Goal: Task Accomplishment & Management: Manage account settings

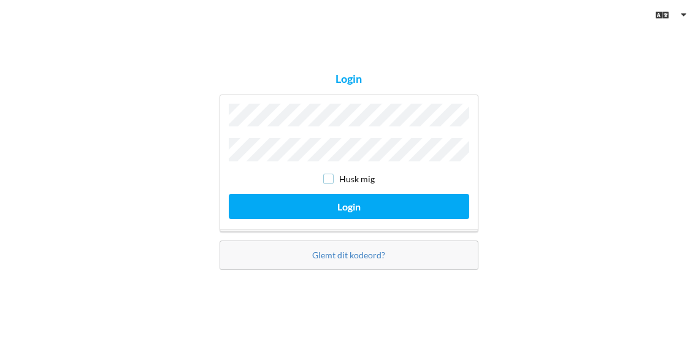
click at [330, 174] on input "checkbox" at bounding box center [328, 179] width 10 height 10
checkbox input "true"
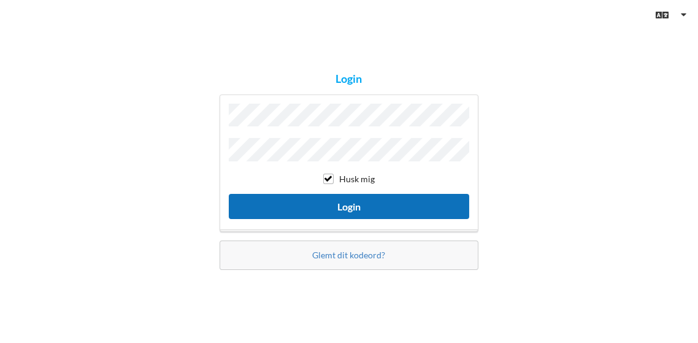
click at [341, 201] on button "Login" at bounding box center [349, 206] width 240 height 25
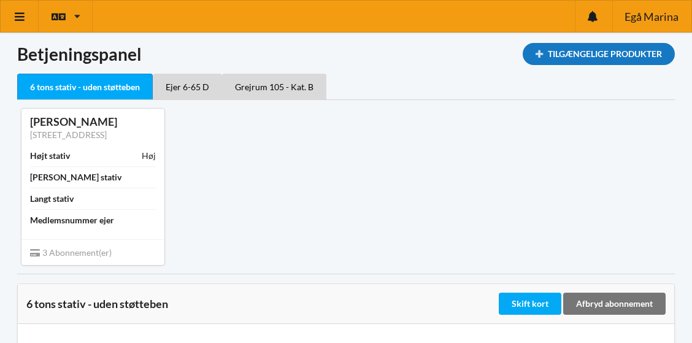
click at [595, 53] on div "Tilgængelige Produkter" at bounding box center [599, 54] width 152 height 22
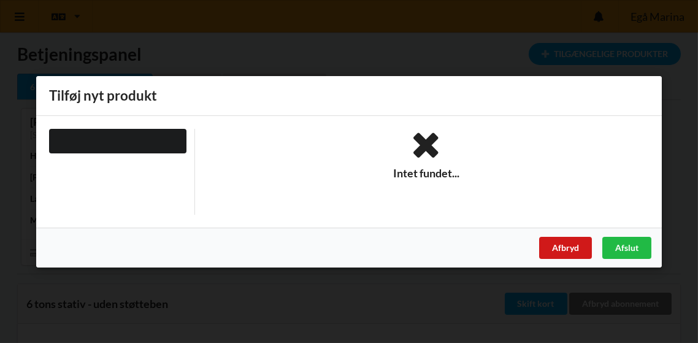
click at [564, 246] on div "Afbryd" at bounding box center [565, 247] width 53 height 22
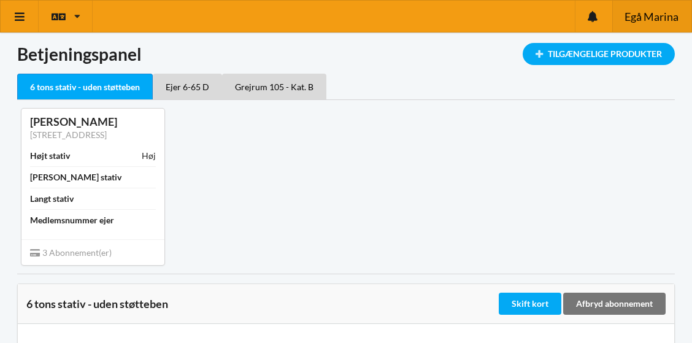
click at [643, 17] on span "Egå Marina" at bounding box center [651, 16] width 54 height 11
click at [18, 15] on icon at bounding box center [19, 16] width 13 height 11
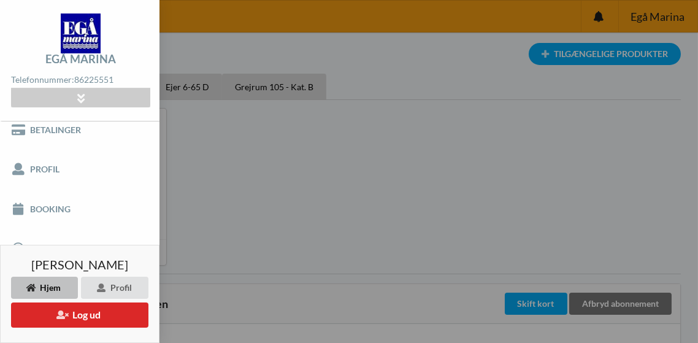
scroll to position [113, 0]
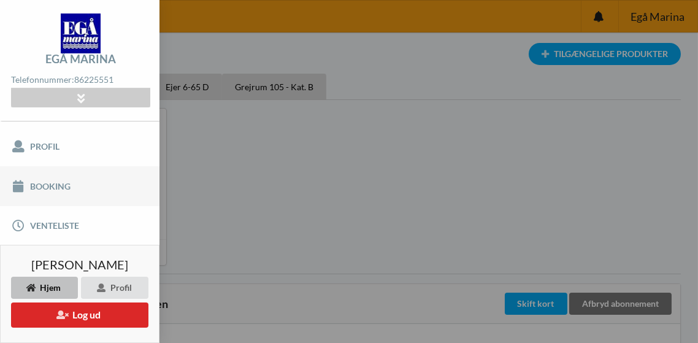
click at [52, 182] on link "Booking" at bounding box center [79, 185] width 159 height 39
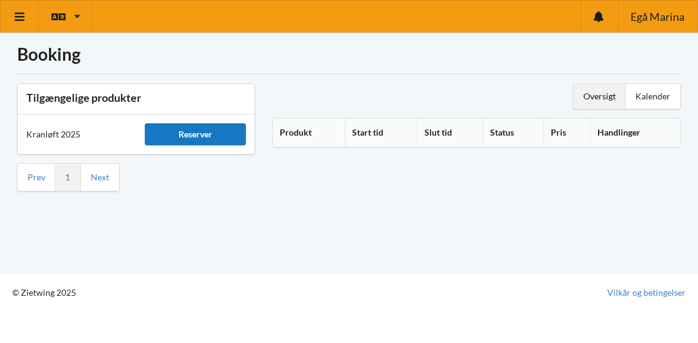
click at [205, 135] on div "Reserver" at bounding box center [195, 134] width 101 height 22
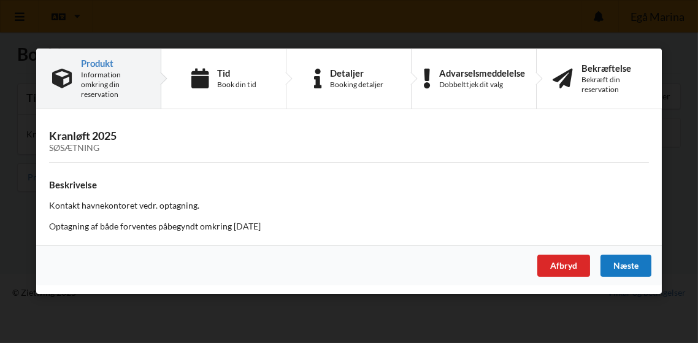
click at [632, 268] on div "Næste" at bounding box center [625, 266] width 51 height 22
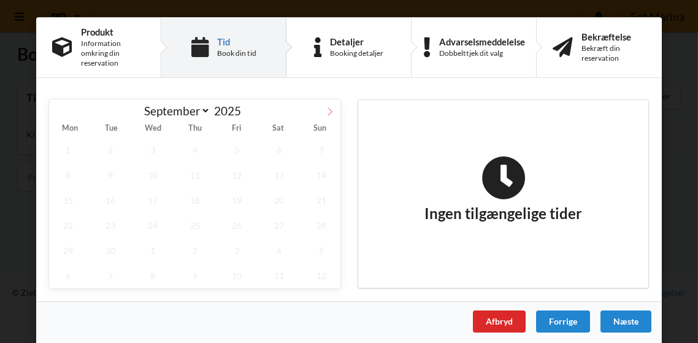
click at [328, 110] on icon at bounding box center [330, 111] width 9 height 9
select select "9"
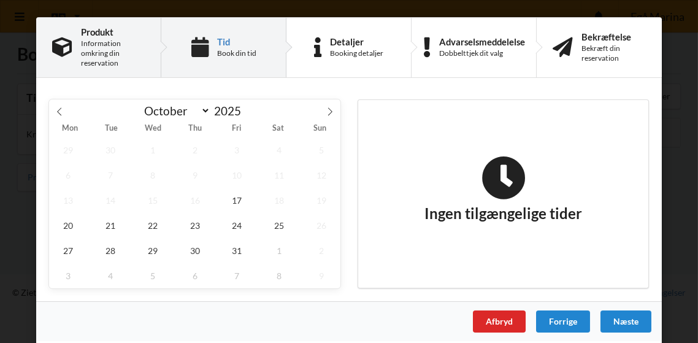
click at [93, 53] on div "Information omkring din reservation" at bounding box center [113, 53] width 64 height 29
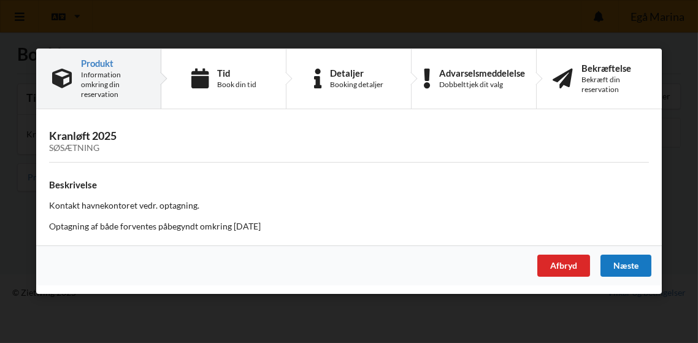
click at [633, 264] on div "Næste" at bounding box center [625, 266] width 51 height 22
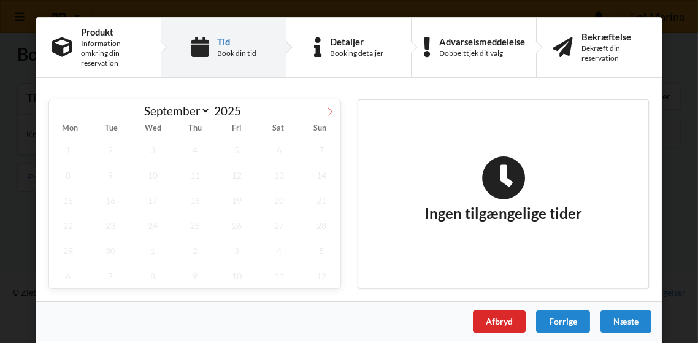
click at [326, 107] on icon at bounding box center [330, 111] width 9 height 9
click at [55, 112] on icon at bounding box center [59, 111] width 9 height 9
click at [234, 197] on span "17" at bounding box center [237, 200] width 38 height 25
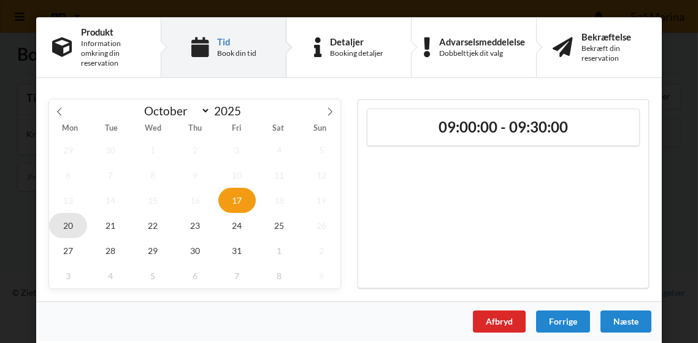
click at [66, 225] on span "20" at bounding box center [68, 225] width 38 height 25
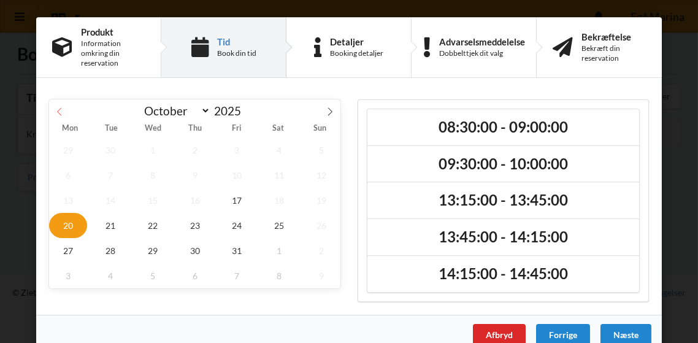
click at [56, 110] on icon at bounding box center [59, 111] width 9 height 9
click at [56, 110] on div "September October November December 2025" at bounding box center [194, 109] width 291 height 21
click at [326, 111] on icon at bounding box center [330, 111] width 9 height 9
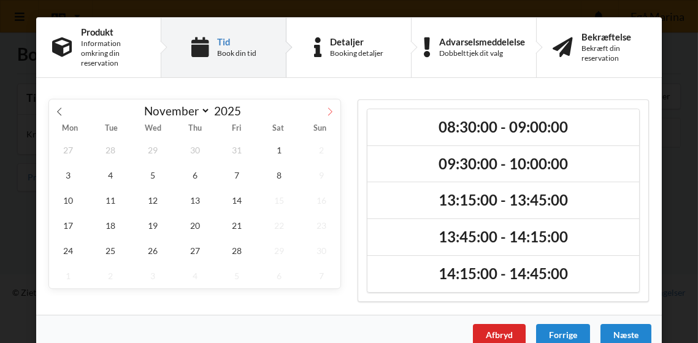
click at [326, 111] on icon at bounding box center [330, 111] width 9 height 9
select select "11"
click at [326, 111] on icon at bounding box center [330, 111] width 9 height 9
type input "2026"
select select "0"
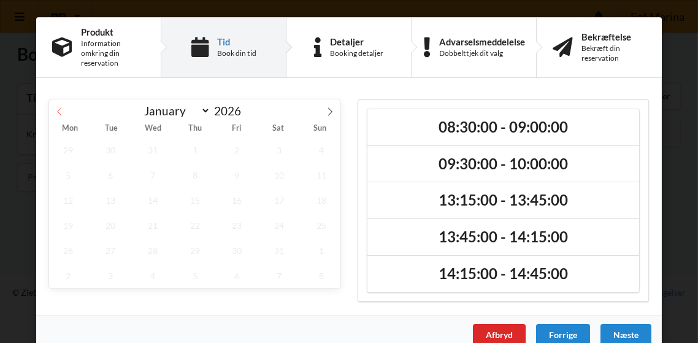
click at [59, 110] on icon at bounding box center [59, 111] width 9 height 9
type input "2025"
click at [59, 110] on icon at bounding box center [59, 111] width 9 height 9
select select "9"
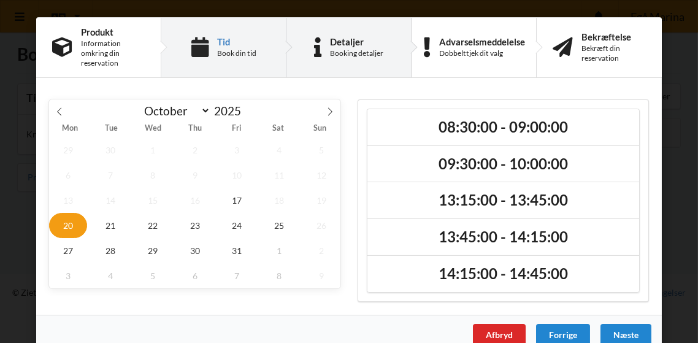
click at [342, 41] on div "Detaljer" at bounding box center [356, 42] width 53 height 10
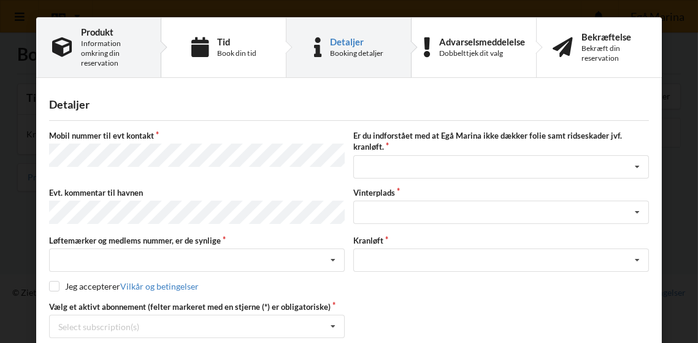
click at [94, 57] on div "Information omkring din reservation" at bounding box center [113, 53] width 64 height 29
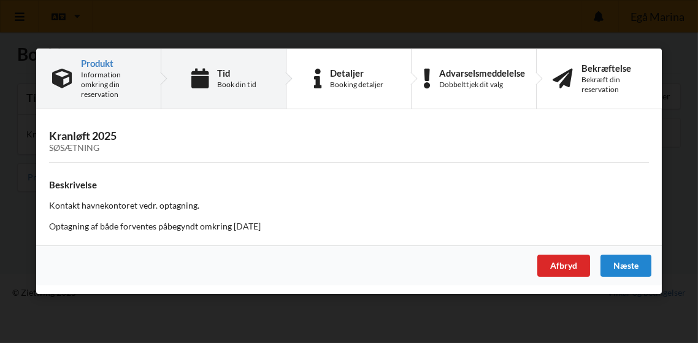
click at [221, 95] on div "Tid Book din tid" at bounding box center [223, 78] width 125 height 59
select select "9"
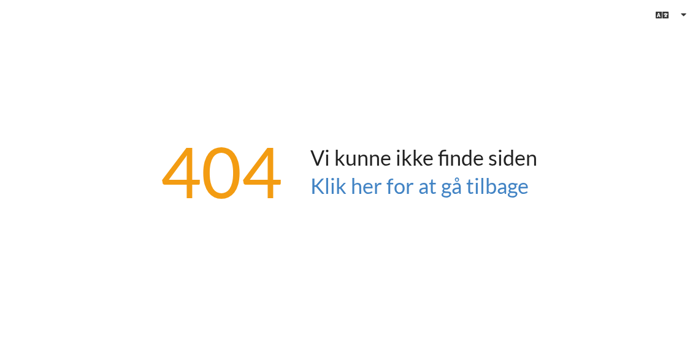
click at [496, 113] on div "404 Vi kunne ikke finde siden Klik her for at gå tilbage" at bounding box center [349, 171] width 698 height 343
click at [417, 178] on link "Klik her for at gå tilbage" at bounding box center [419, 185] width 218 height 25
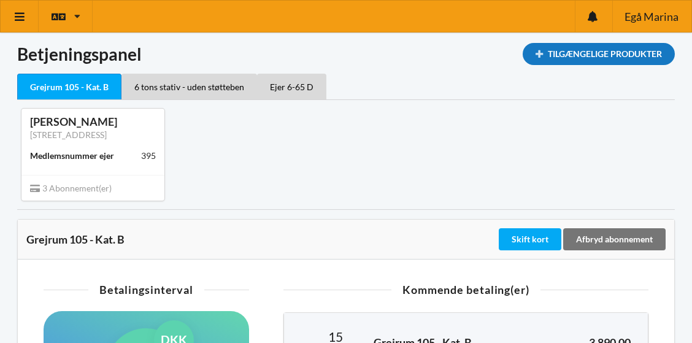
click at [570, 52] on div "Tilgængelige Produkter" at bounding box center [599, 54] width 152 height 22
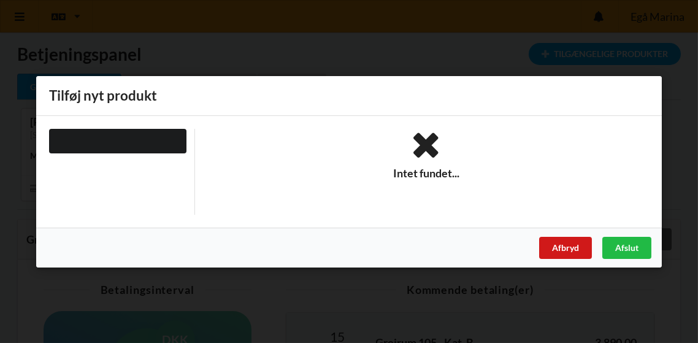
click at [567, 244] on div "Afbryd" at bounding box center [565, 247] width 53 height 22
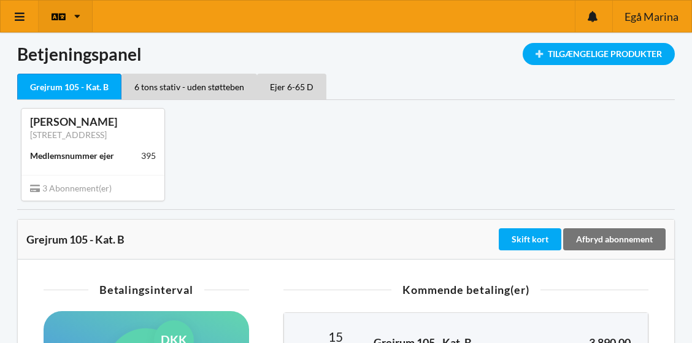
click at [52, 15] on icon at bounding box center [58, 16] width 13 height 11
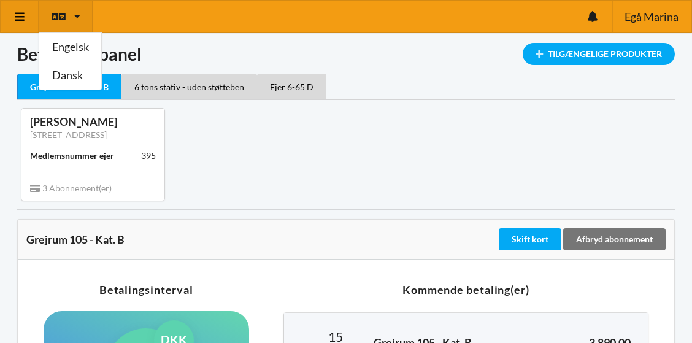
click at [26, 11] on link at bounding box center [20, 16] width 38 height 31
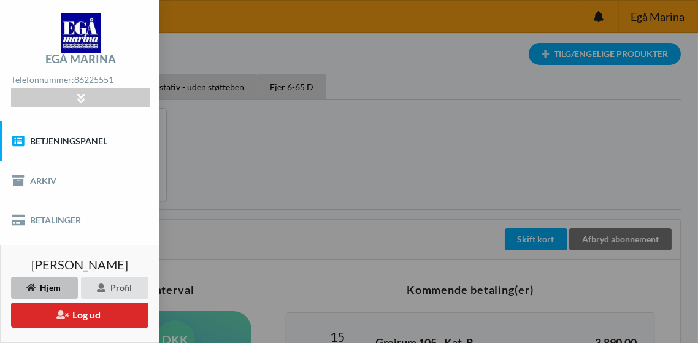
click at [67, 141] on link "Betjeningspanel" at bounding box center [79, 140] width 159 height 39
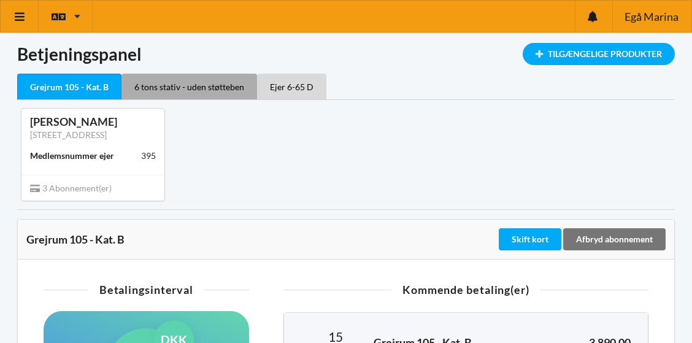
click at [158, 87] on div "6 tons stativ - uden støtteben" at bounding box center [189, 87] width 136 height 26
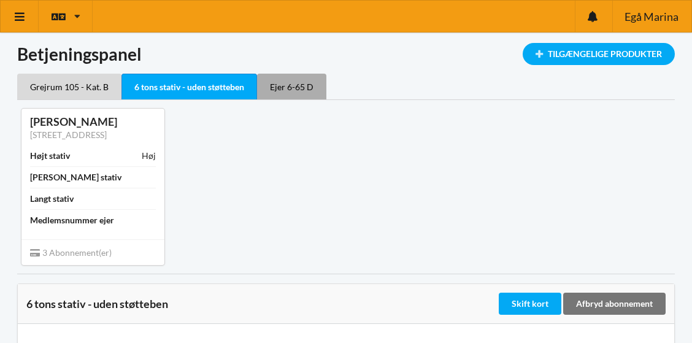
click at [275, 90] on div "Ejer 6-65 D" at bounding box center [291, 87] width 69 height 26
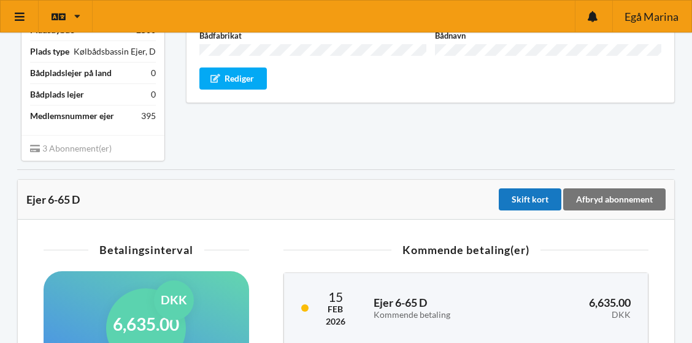
scroll to position [245, 0]
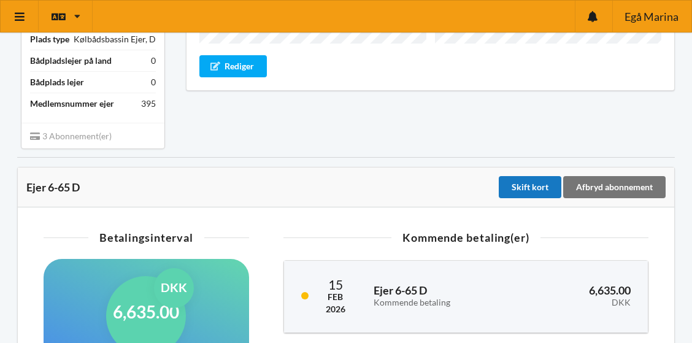
click at [522, 188] on div "Skift kort" at bounding box center [530, 187] width 63 height 22
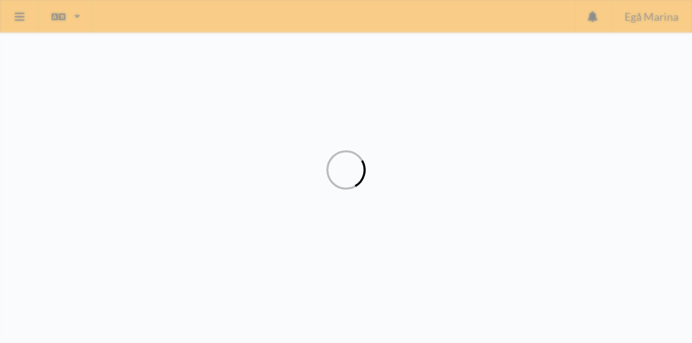
scroll to position [42, 0]
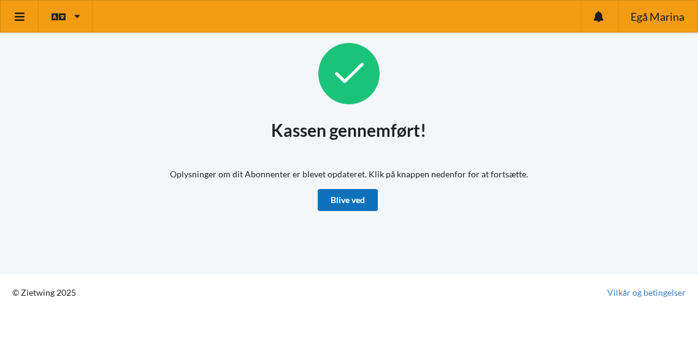
click at [364, 196] on link "Blive ved" at bounding box center [348, 200] width 60 height 22
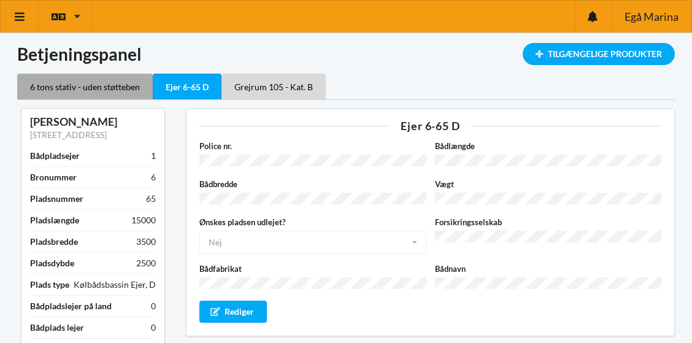
click at [83, 86] on div "6 tons stativ - uden støtteben" at bounding box center [85, 87] width 136 height 26
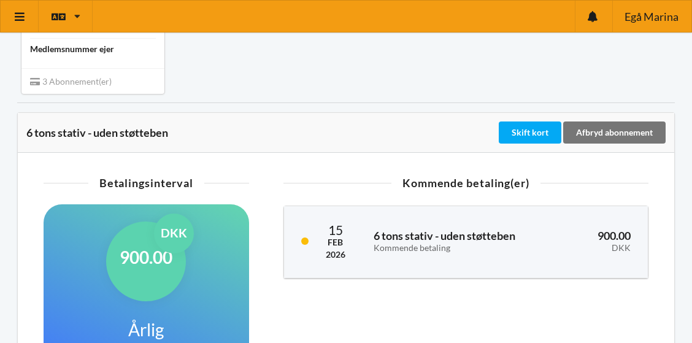
scroll to position [130, 0]
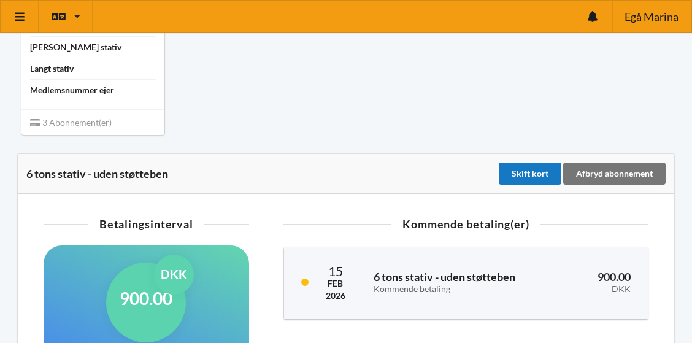
click at [532, 172] on div "Skift kort" at bounding box center [530, 174] width 63 height 22
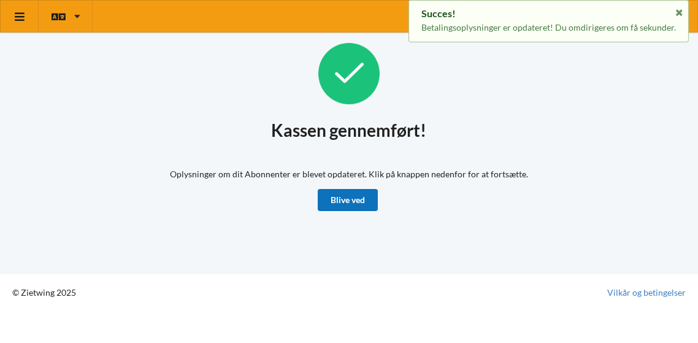
click at [351, 202] on link "Blive ved" at bounding box center [348, 200] width 60 height 22
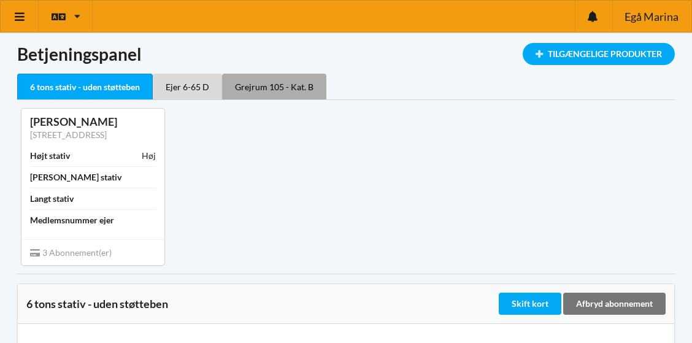
click at [251, 83] on div "Grejrum 105 - Kat. B" at bounding box center [274, 87] width 104 height 26
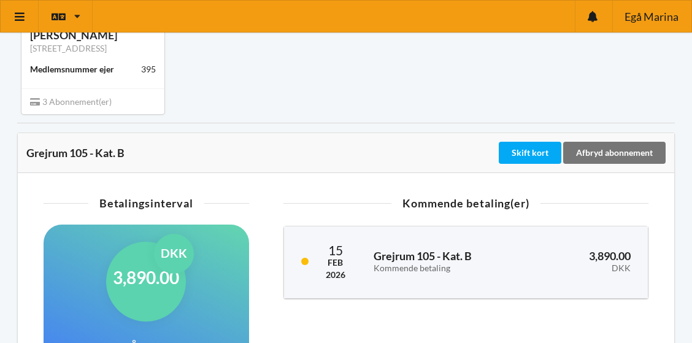
scroll to position [82, 0]
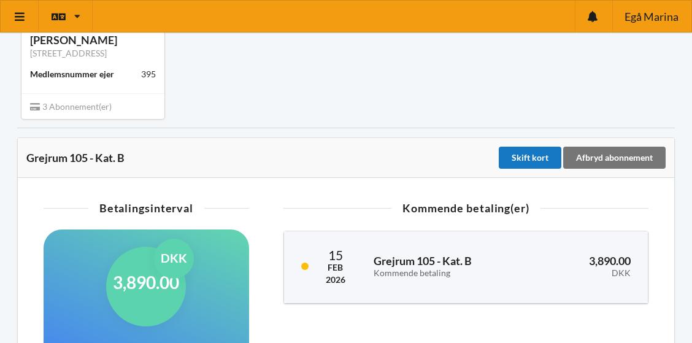
click at [524, 155] on div "Skift kort" at bounding box center [530, 158] width 63 height 22
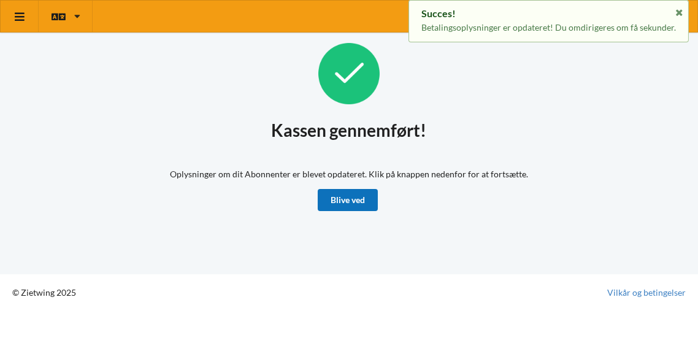
click at [347, 199] on link "Blive ved" at bounding box center [348, 200] width 60 height 22
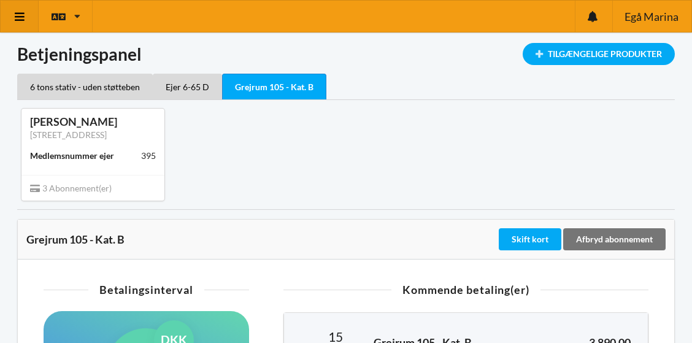
click at [25, 19] on icon at bounding box center [19, 16] width 13 height 11
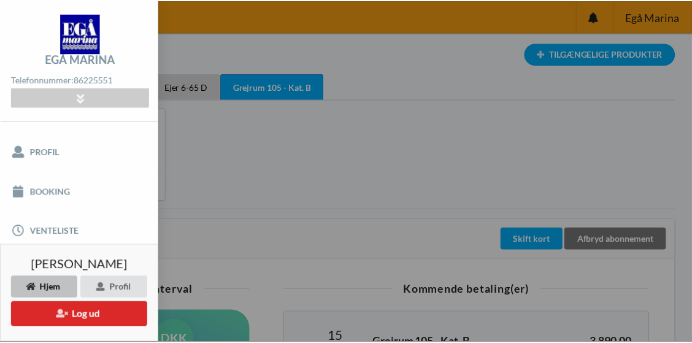
scroll to position [113, 0]
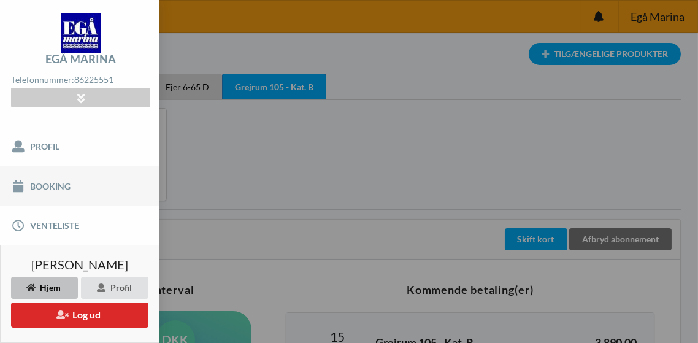
click at [41, 183] on link "Booking" at bounding box center [79, 185] width 159 height 39
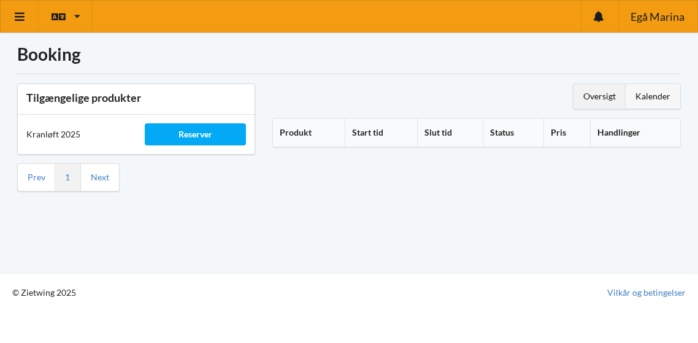
click at [644, 97] on div "Kalender" at bounding box center [653, 96] width 55 height 25
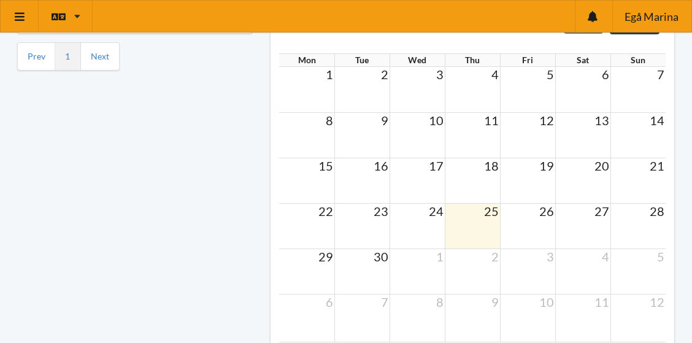
scroll to position [40, 0]
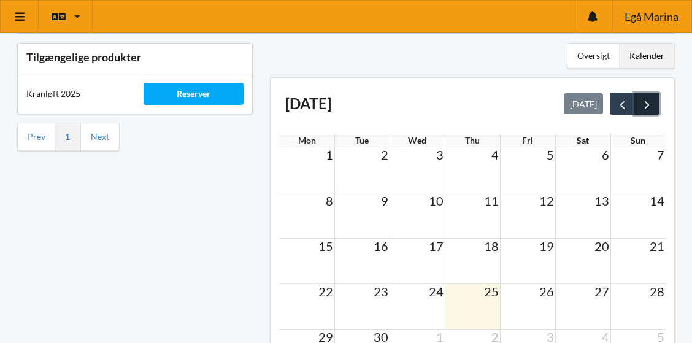
click at [648, 102] on span "next" at bounding box center [646, 104] width 13 height 13
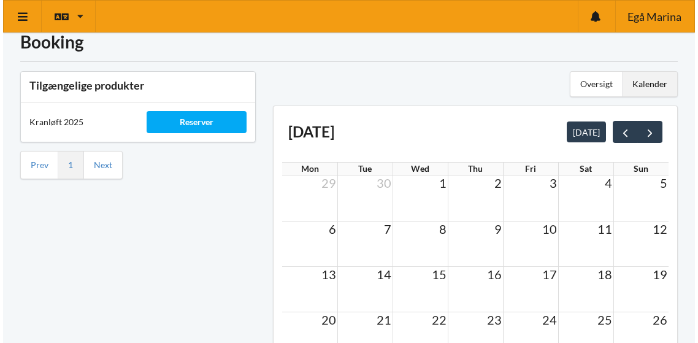
scroll to position [53, 0]
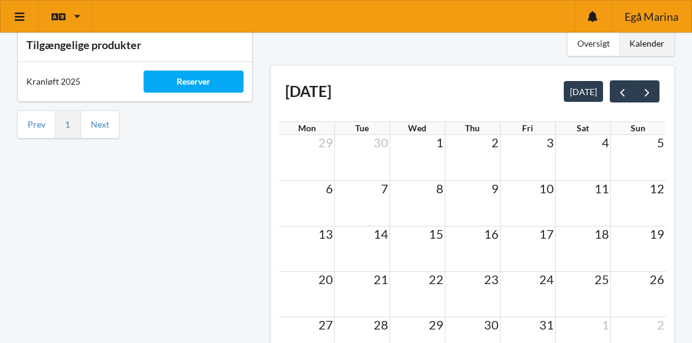
click at [359, 194] on div "6 7 8 9 10 11 12" at bounding box center [472, 188] width 386 height 17
click at [185, 75] on div "Reserver" at bounding box center [194, 82] width 100 height 22
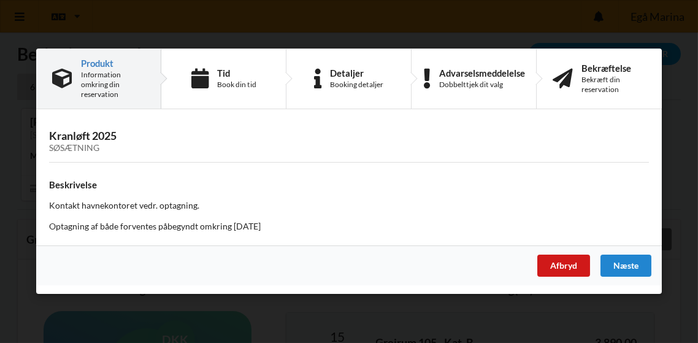
click at [561, 266] on div "Afbryd" at bounding box center [563, 266] width 53 height 22
click at [99, 86] on div "Information omkring din reservation" at bounding box center [113, 84] width 64 height 29
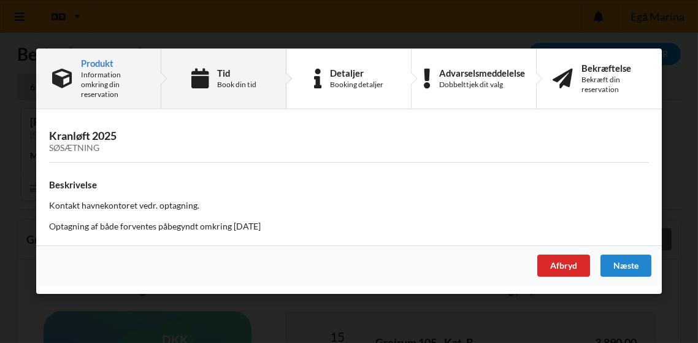
click at [232, 80] on div "Book din tid" at bounding box center [236, 85] width 39 height 10
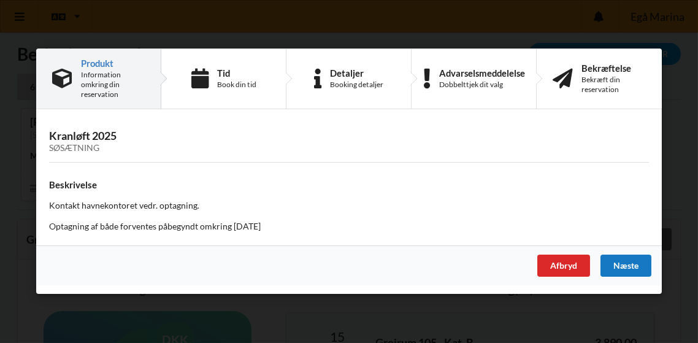
click at [621, 260] on div "Næste" at bounding box center [625, 266] width 51 height 22
click at [85, 88] on div "Information omkring din reservation" at bounding box center [113, 84] width 64 height 29
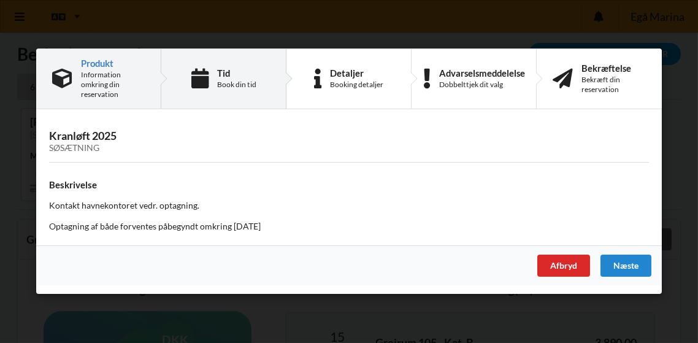
click at [180, 86] on div "Tid Book din tid" at bounding box center [223, 78] width 125 height 59
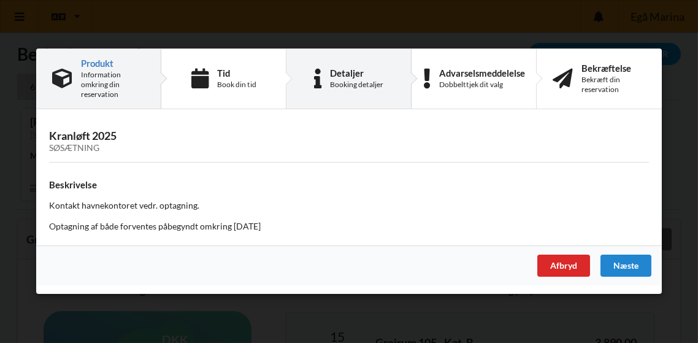
click at [364, 85] on div "Booking detaljer" at bounding box center [356, 85] width 53 height 10
